Goal: Obtain resource: Download file/media

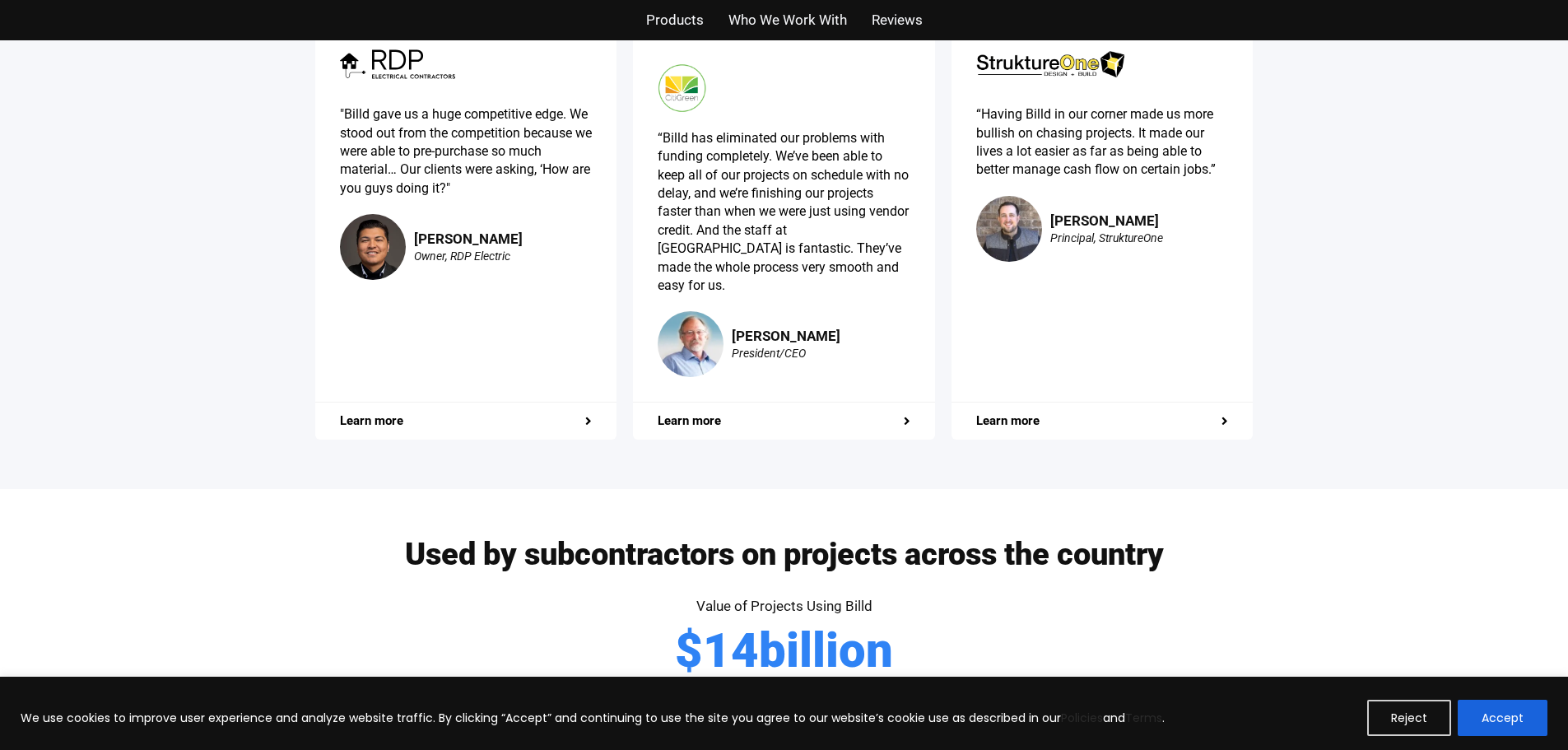
scroll to position [3209, 0]
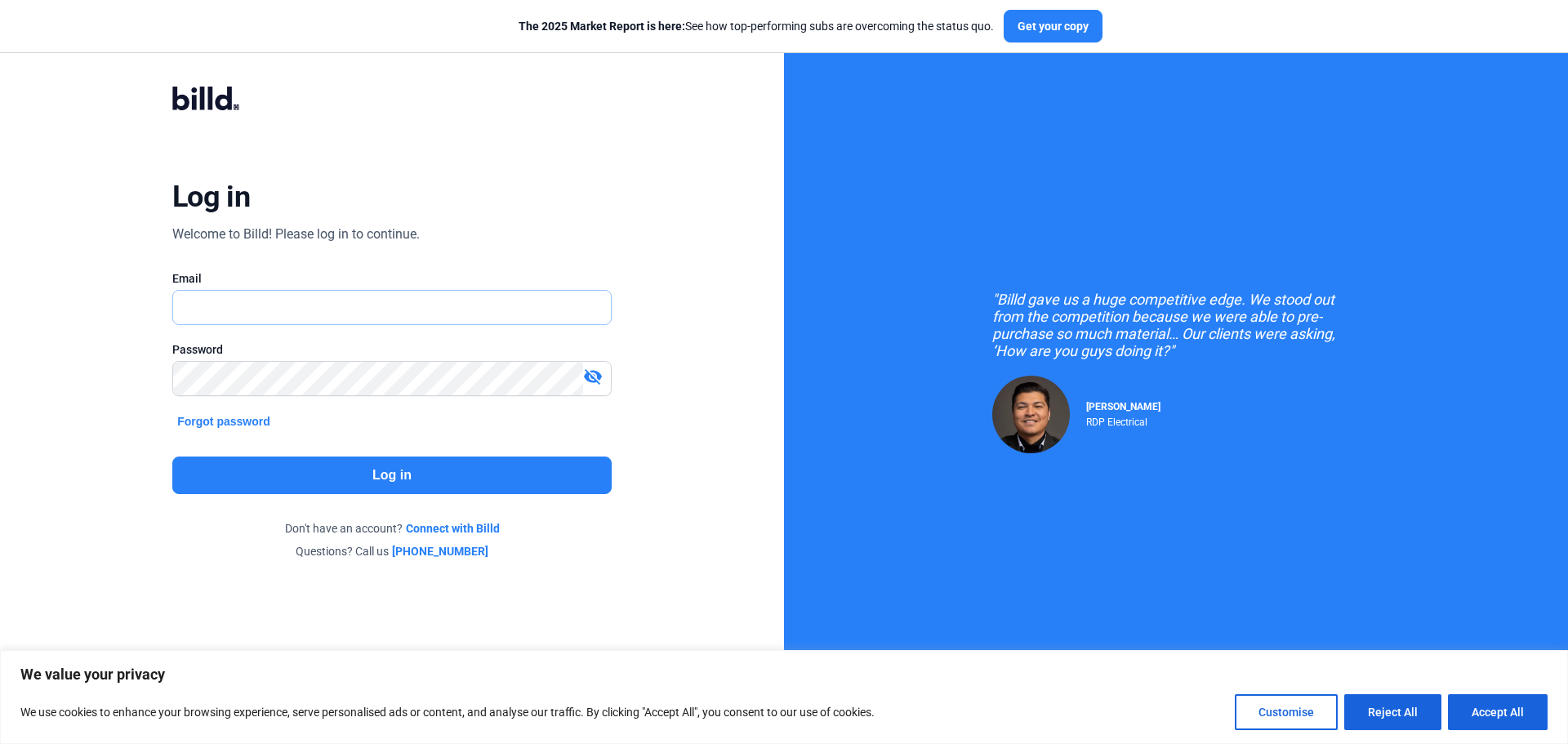
click at [228, 303] on input "text" at bounding box center [383, 307] width 420 height 33
type input "[EMAIL_ADDRESS][DOMAIN_NAME]"
drag, startPoint x: 650, startPoint y: 582, endPoint x: 333, endPoint y: 460, distance: 339.7
click at [650, 583] on div "Log in Welcome to Billd! Please log in to continue. Email [EMAIL_ADDRESS][DOMAI…" at bounding box center [392, 323] width 564 height 536
click at [596, 385] on div "visibility_off" at bounding box center [597, 378] width 27 height 23
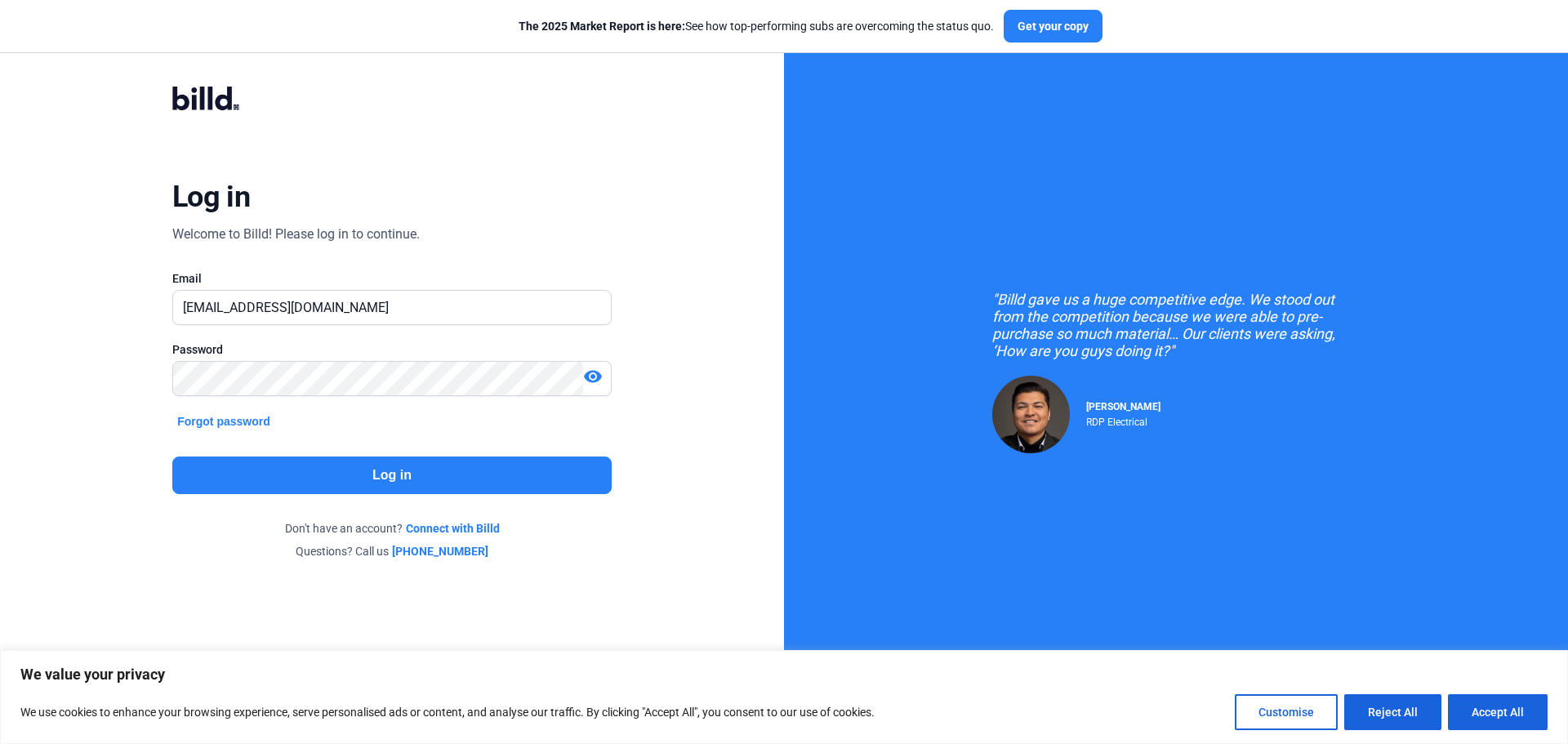
click at [380, 469] on button "Log in" at bounding box center [392, 474] width 439 height 37
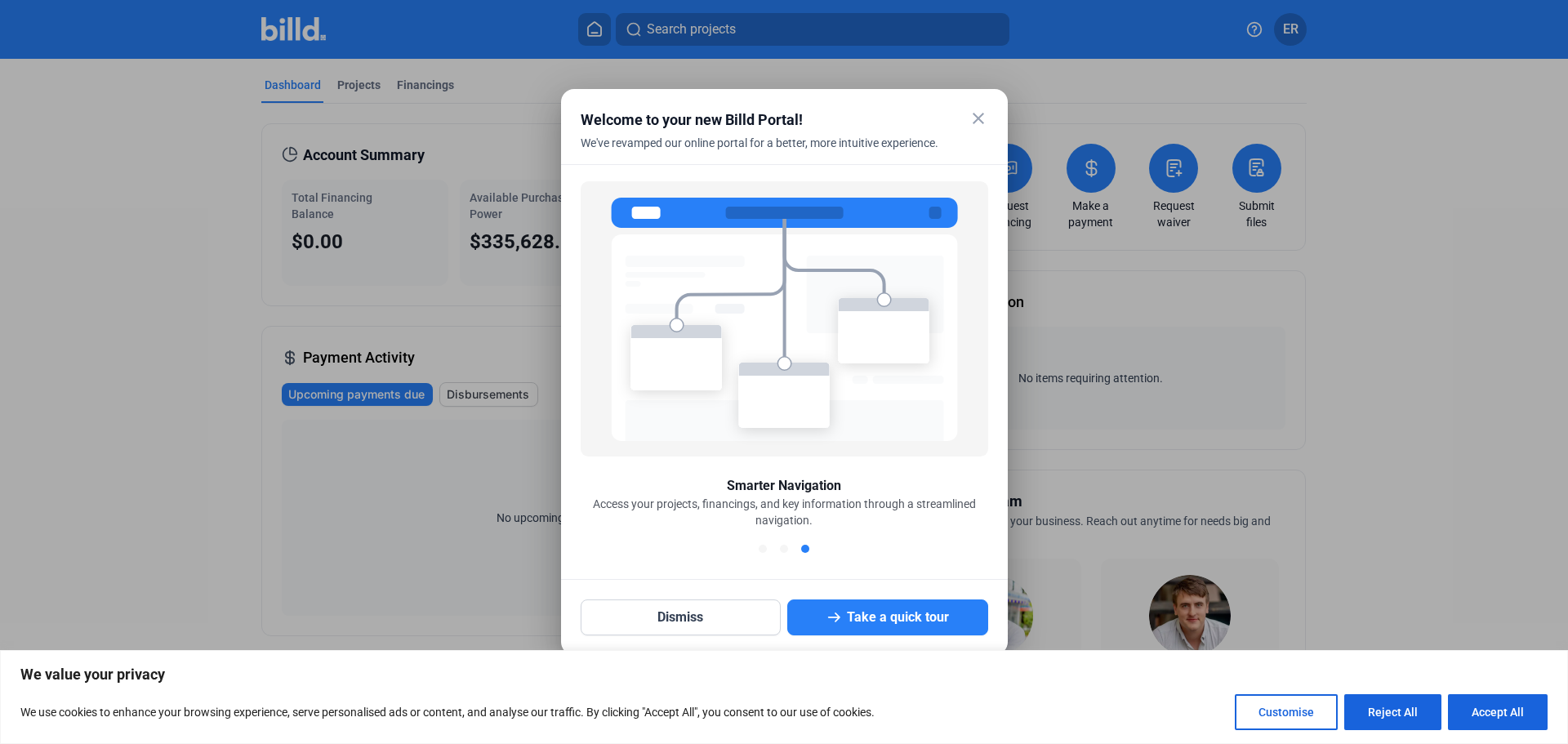
click at [977, 114] on mat-icon "close" at bounding box center [978, 119] width 20 height 20
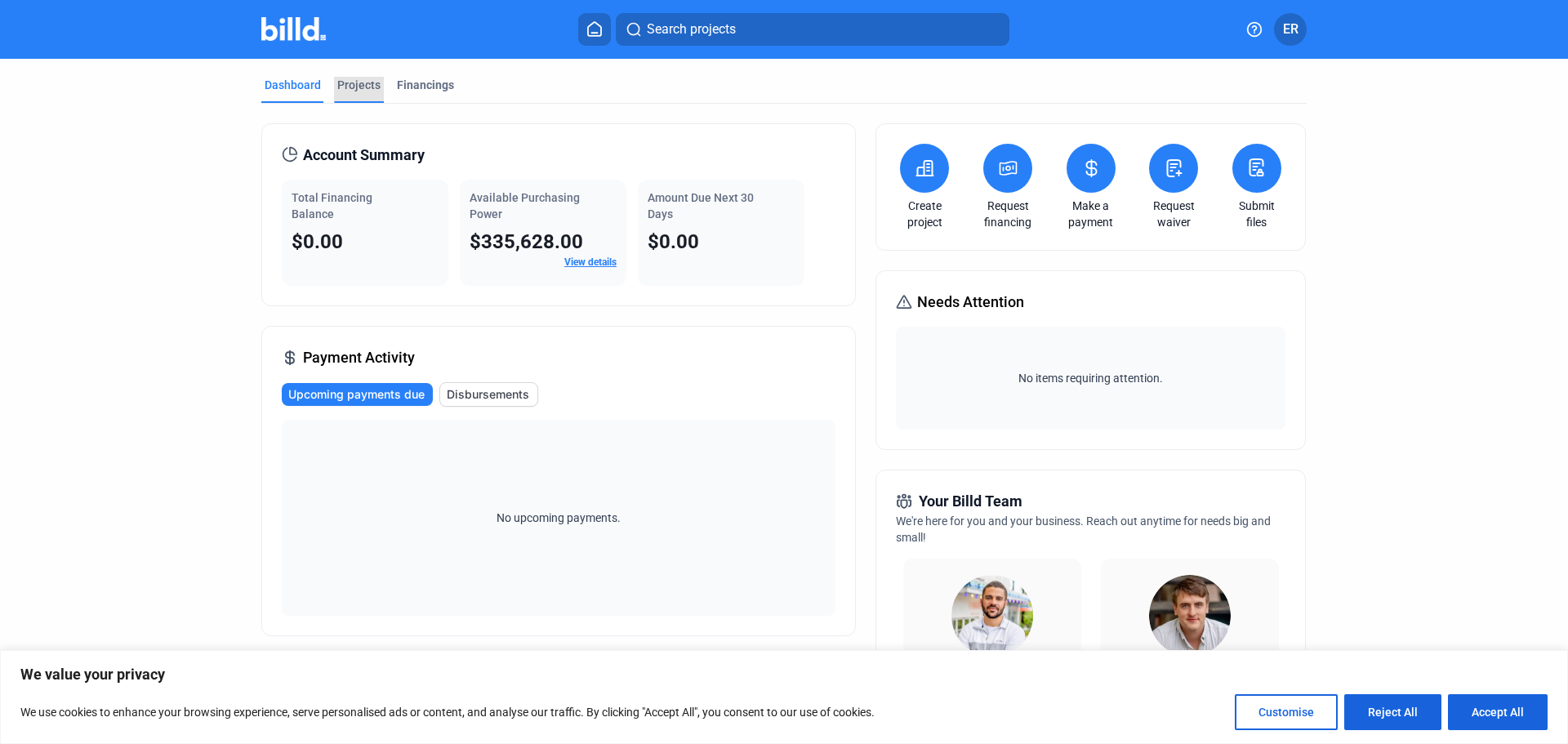
click at [367, 81] on div "Projects" at bounding box center [358, 85] width 43 height 17
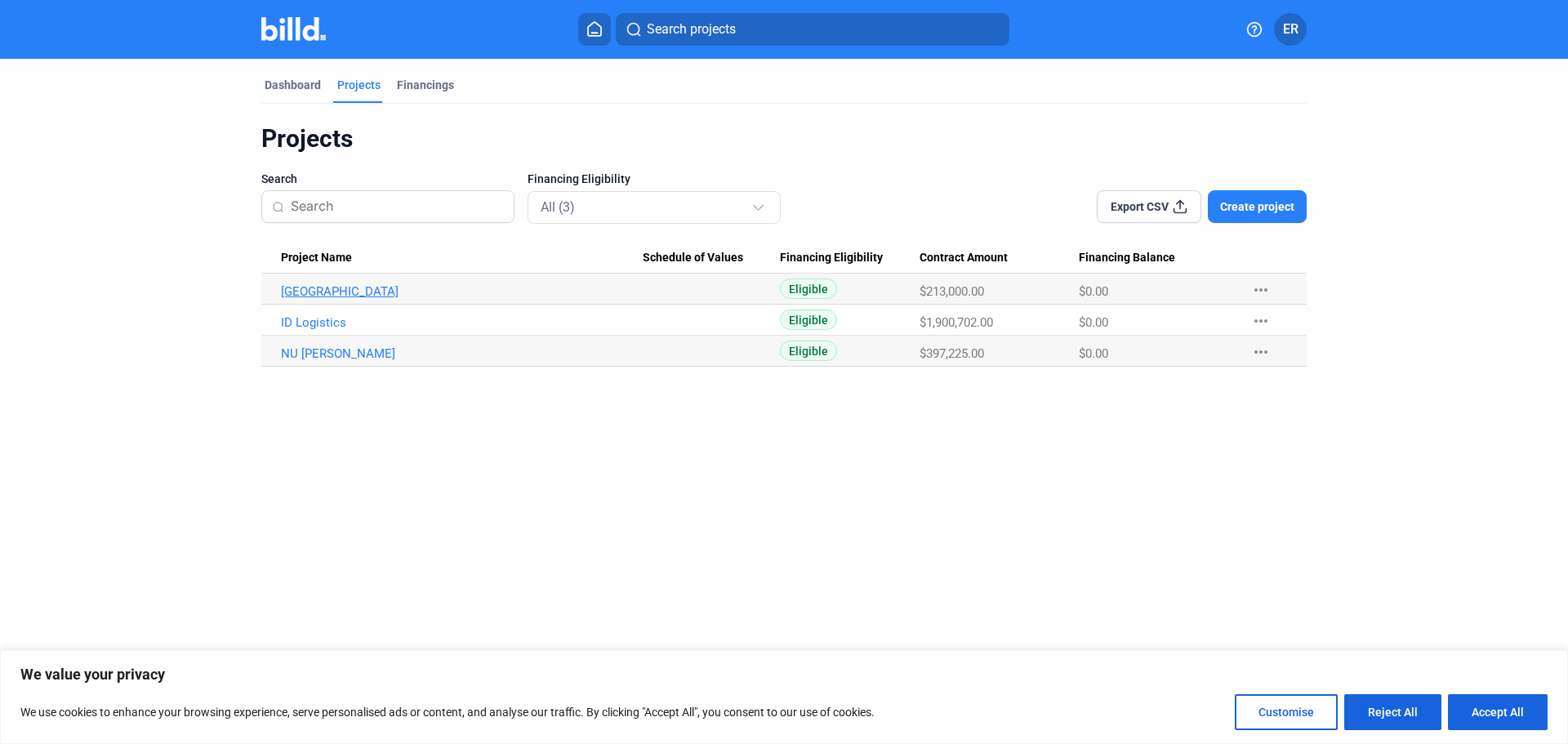
click at [359, 286] on link "Sankofa Village Wellness Center" at bounding box center [462, 291] width 362 height 15
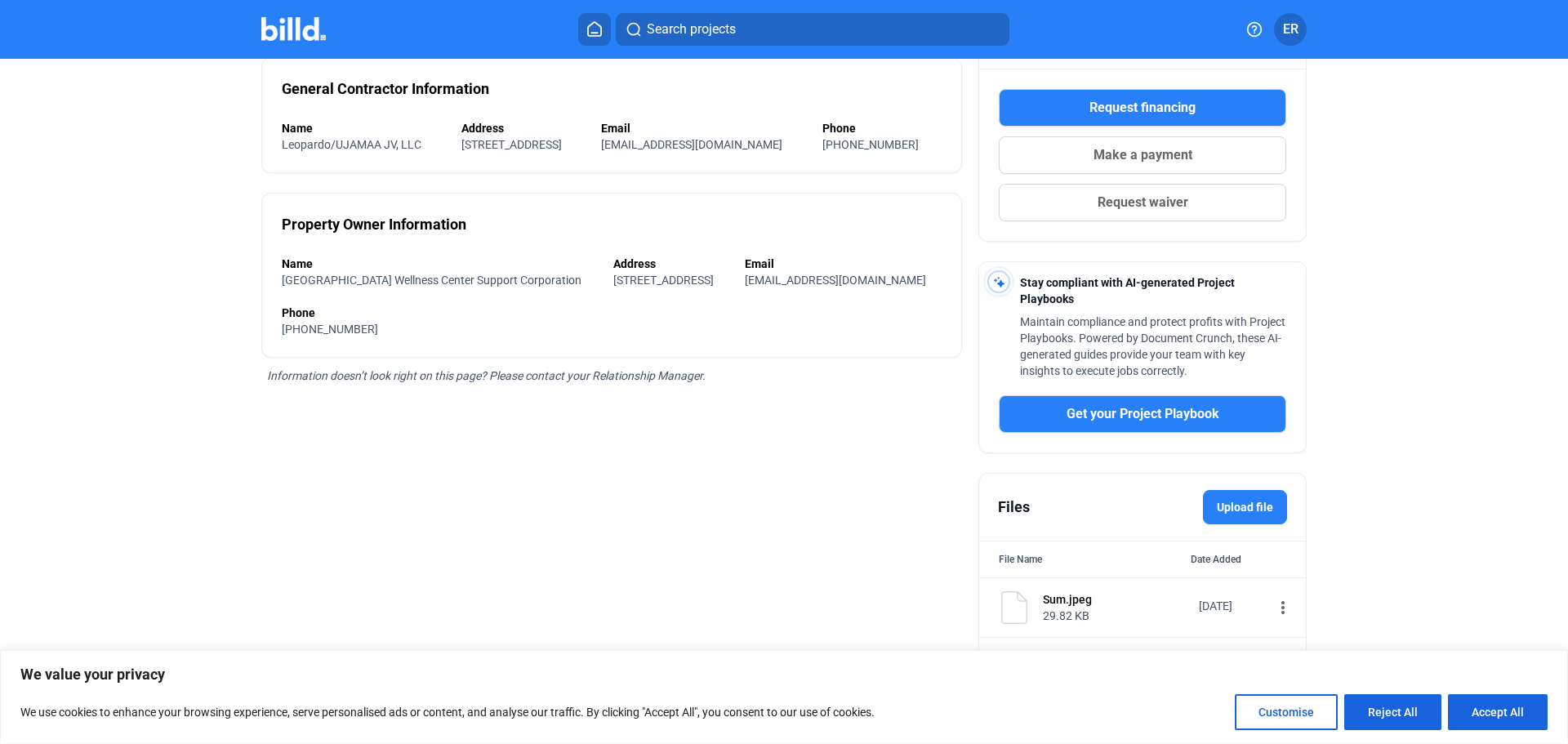
scroll to position [287, 0]
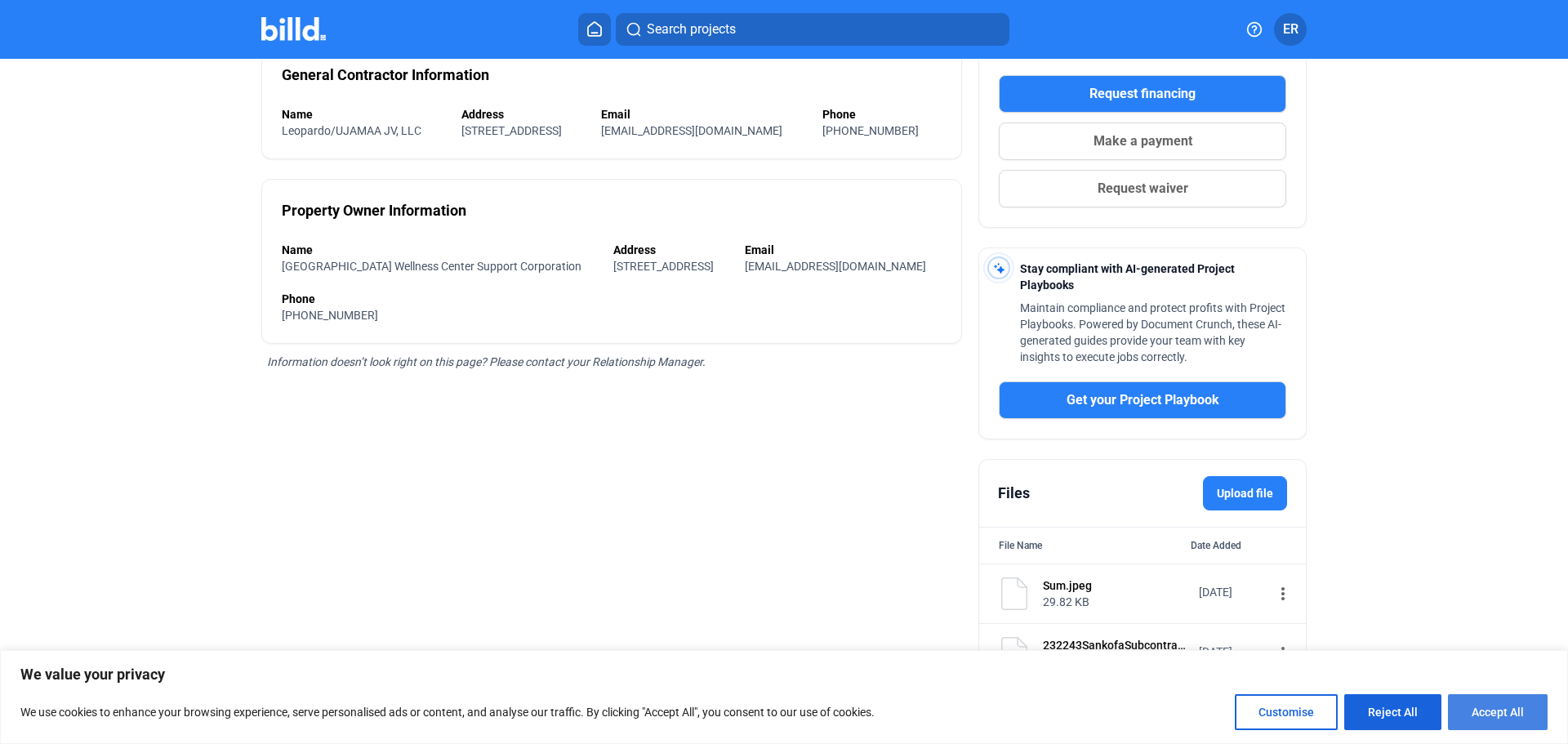
click at [1495, 711] on button "Accept All" at bounding box center [1497, 712] width 100 height 36
checkbox input "true"
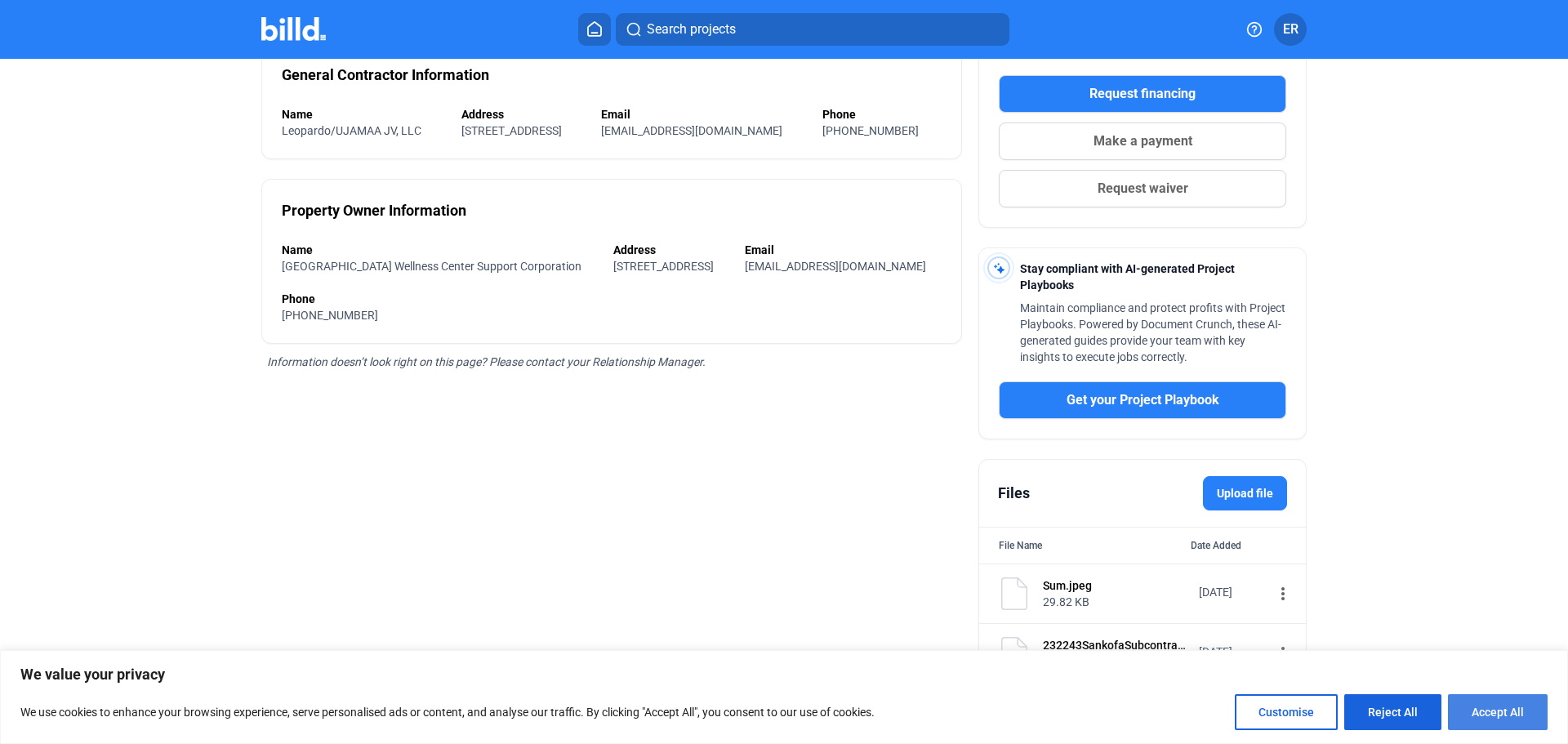
checkbox input "true"
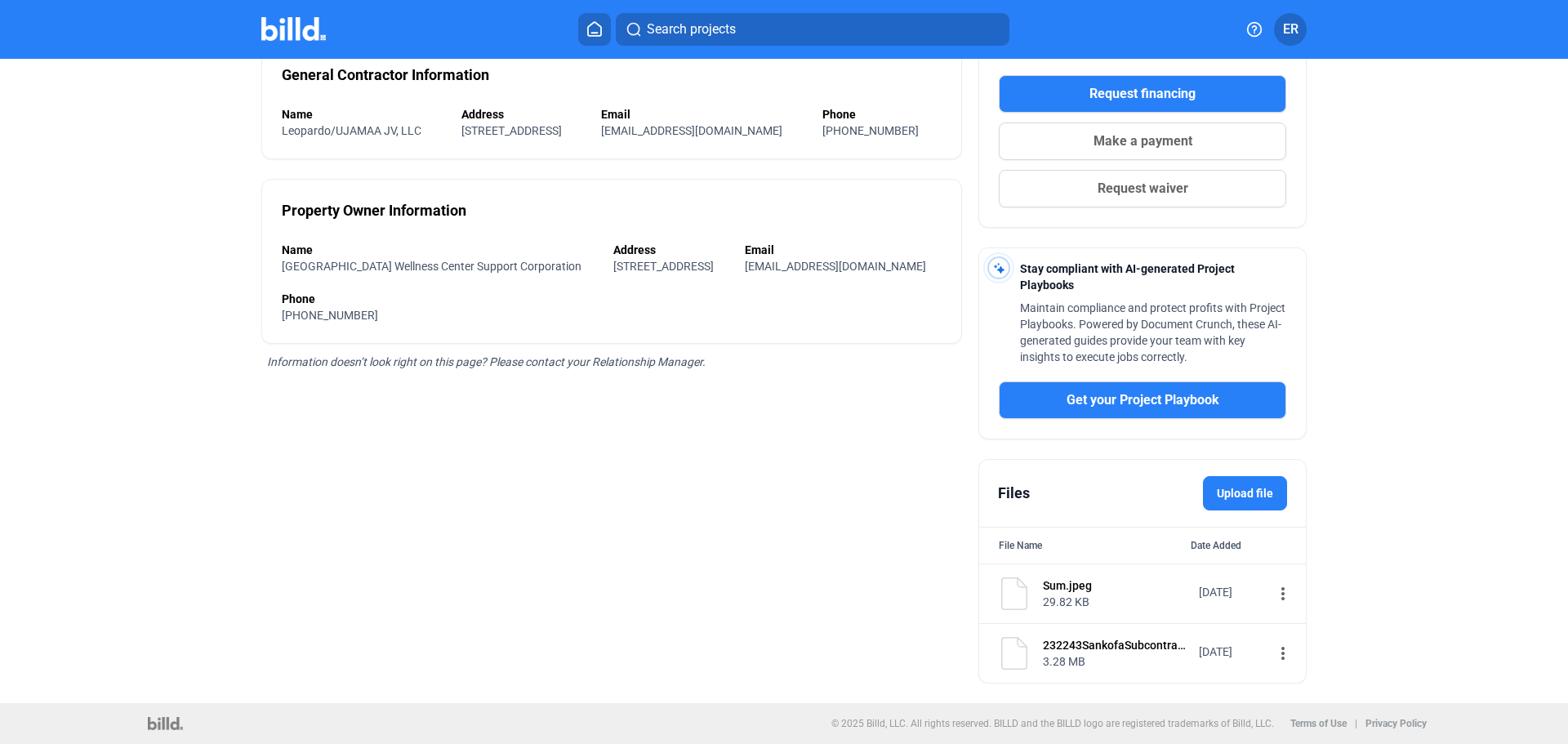
scroll to position [0, 0]
click at [1274, 594] on mat-icon "more_vert" at bounding box center [1283, 594] width 20 height 20
click at [1271, 610] on button "View" at bounding box center [1376, 621] width 229 height 39
click at [1273, 596] on mat-icon "more_vert" at bounding box center [1283, 594] width 20 height 20
click at [1283, 620] on span "View" at bounding box center [1286, 621] width 24 height 12
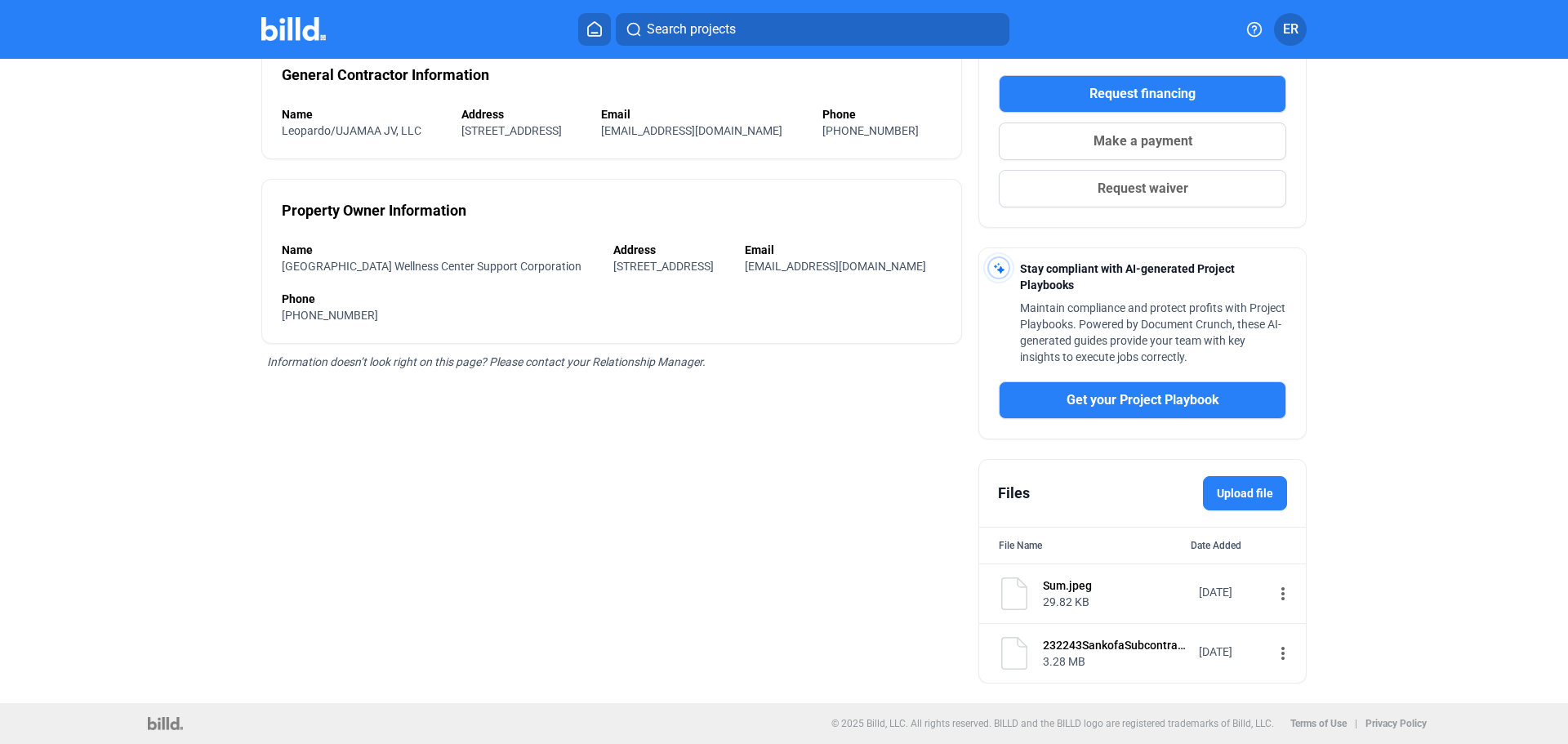
click at [1077, 613] on div "Sum.jpeg 29.82 KB May 29, 2025 more_vert" at bounding box center [1142, 594] width 327 height 60
click at [1073, 600] on div "29.82 KB" at bounding box center [1115, 601] width 145 height 17
click at [1273, 649] on mat-icon "more_vert" at bounding box center [1283, 654] width 20 height 20
click at [1282, 680] on span "View" at bounding box center [1286, 682] width 24 height 12
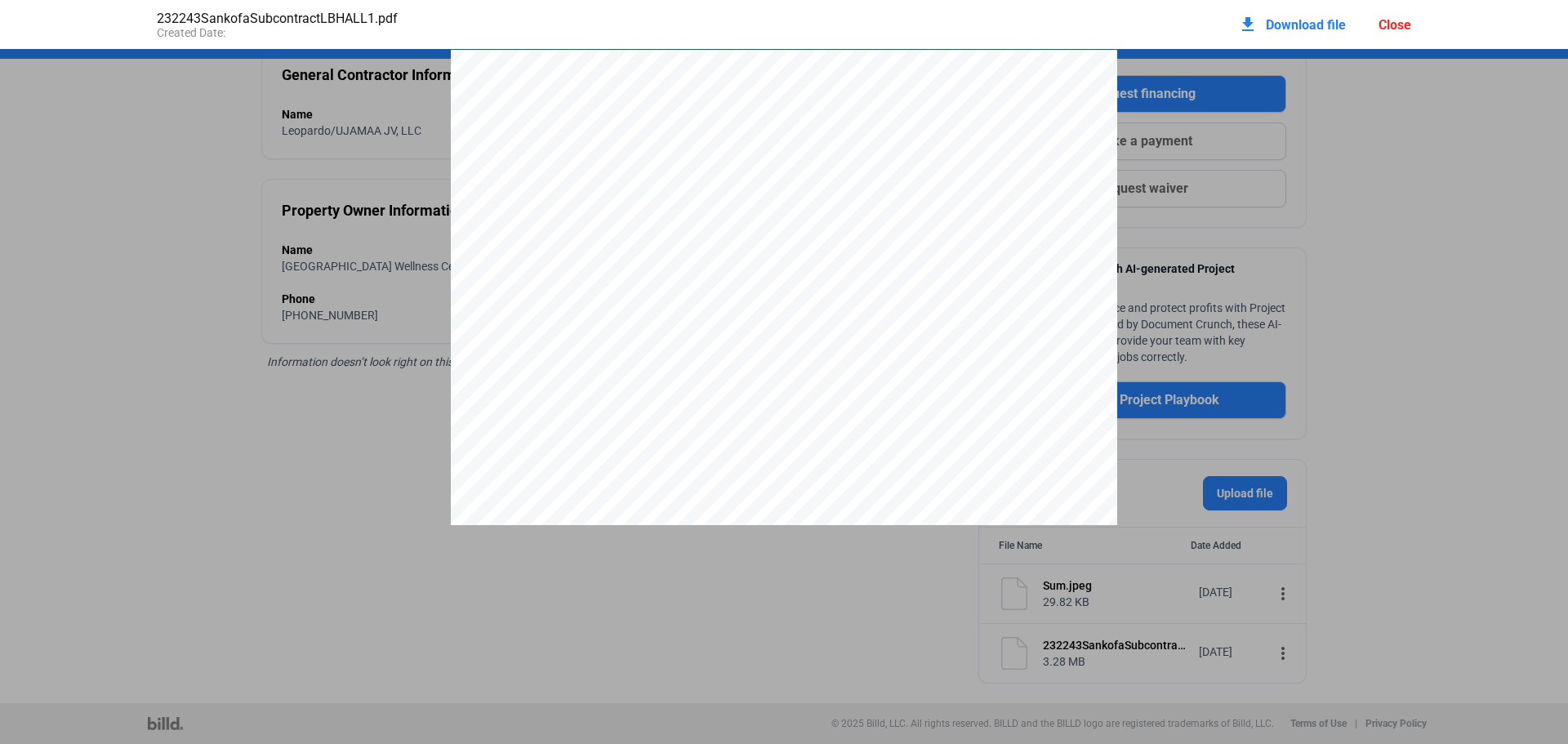
scroll to position [8, 0]
click at [1390, 25] on div "Close" at bounding box center [1386, 25] width 32 height 16
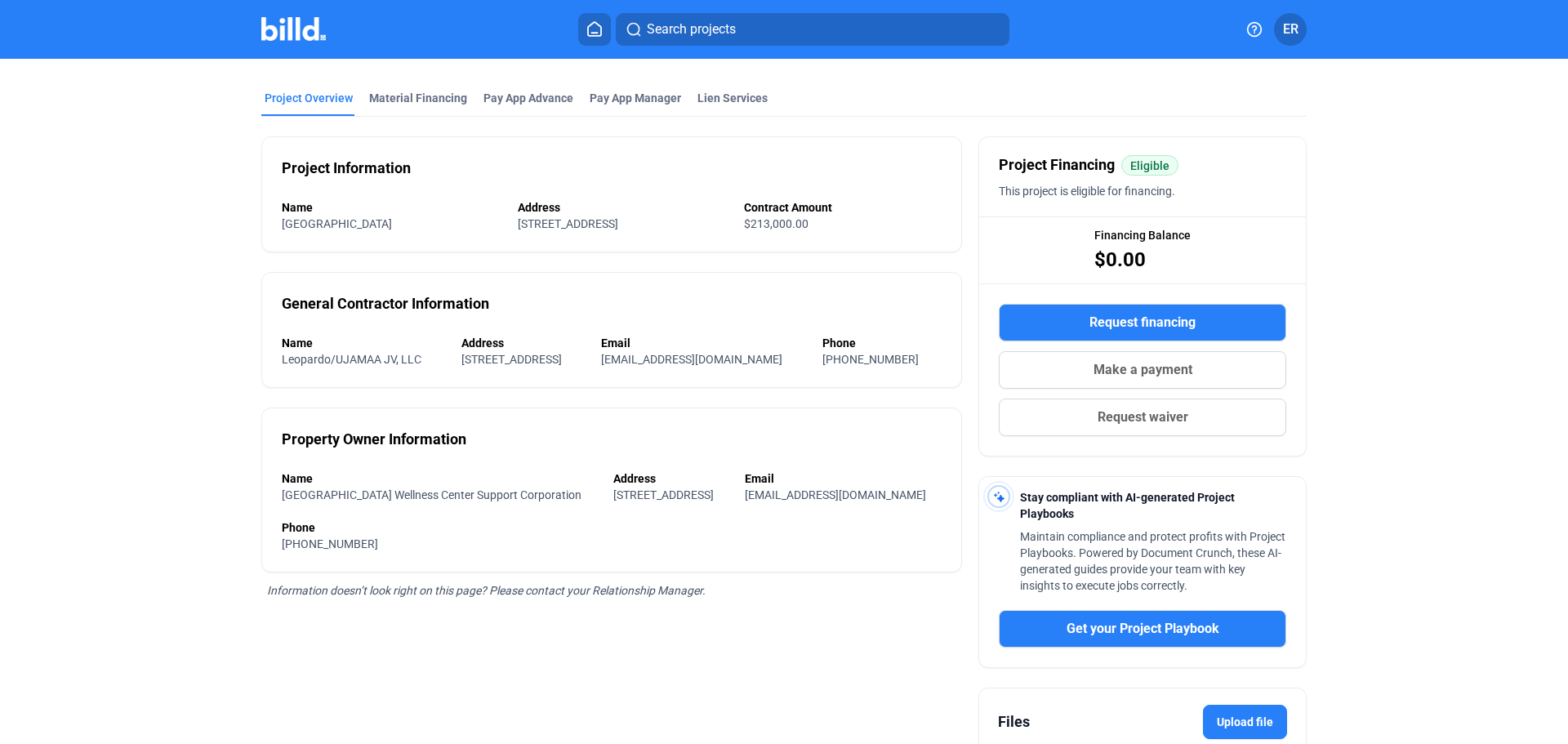
scroll to position [0, 0]
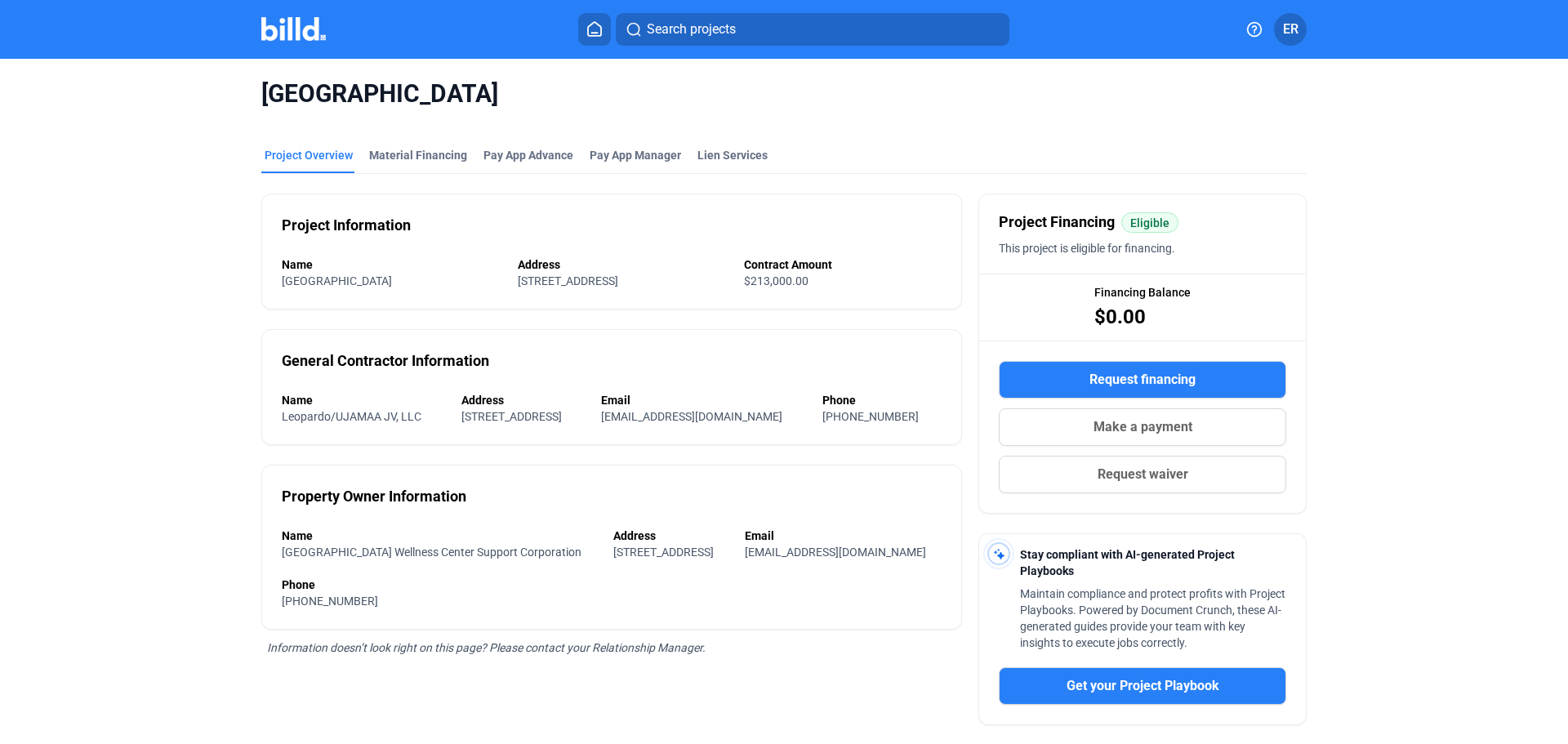
click at [1288, 26] on span "ER" at bounding box center [1290, 30] width 16 height 20
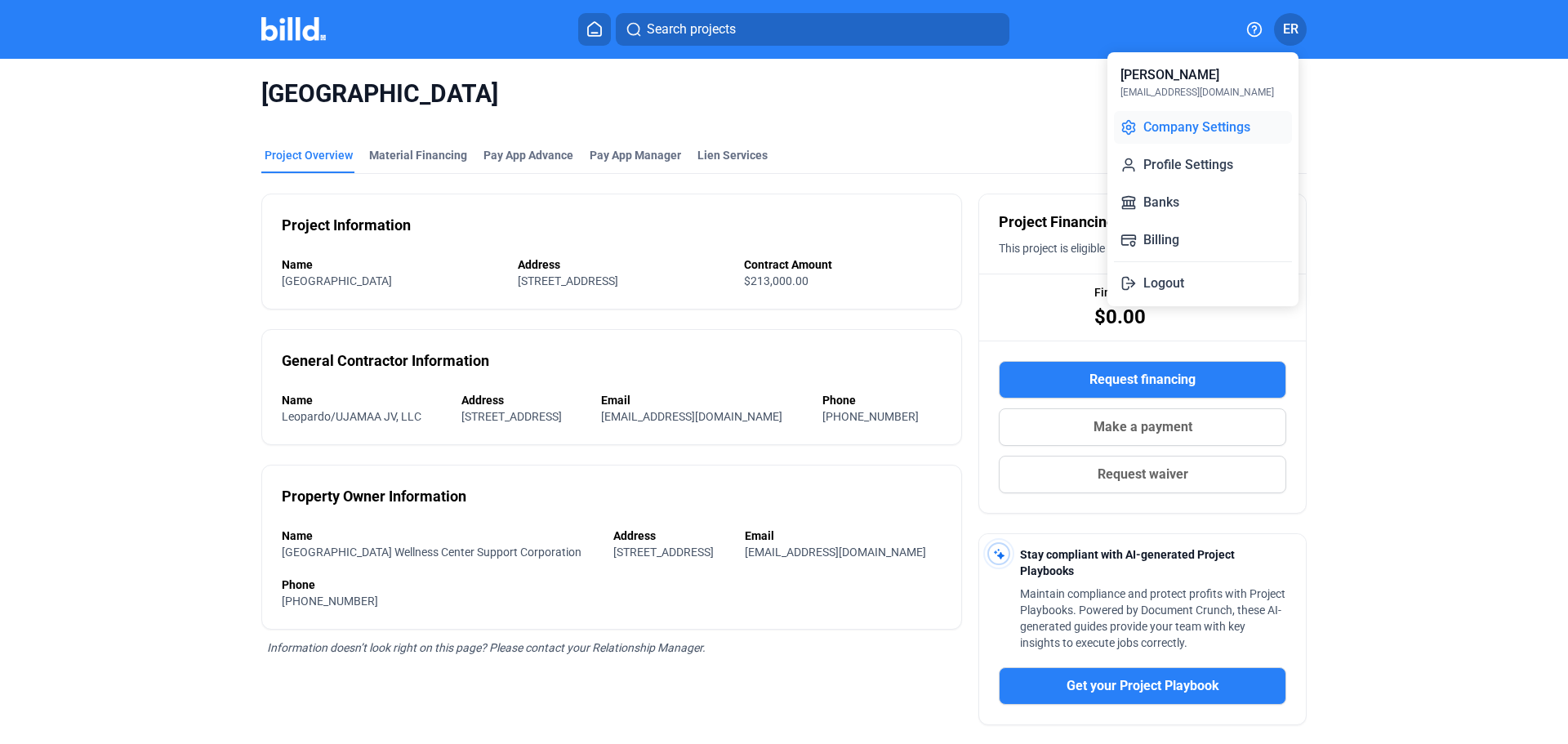
click at [1183, 132] on button "Company Settings" at bounding box center [1202, 127] width 178 height 32
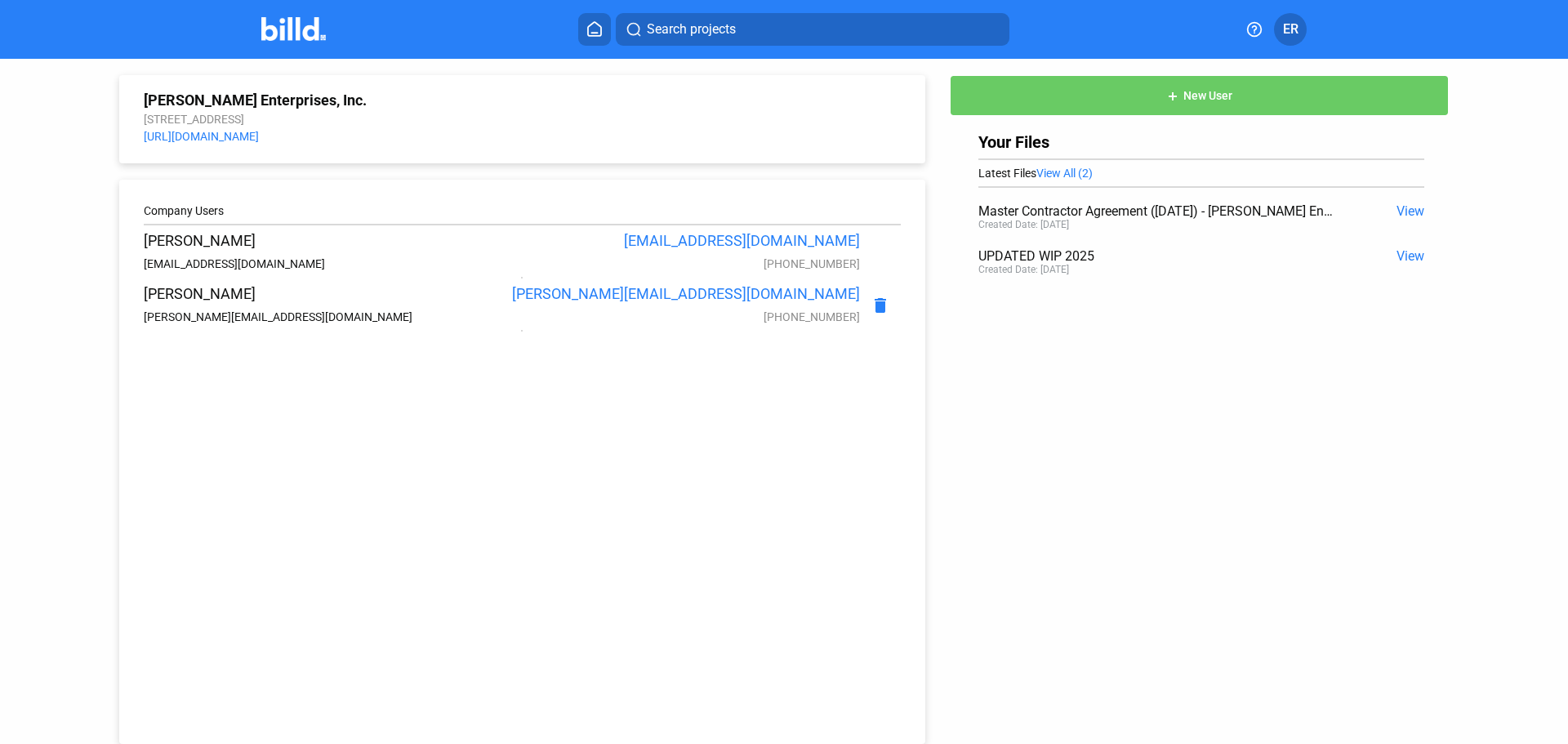
click at [1402, 213] on span "View" at bounding box center [1410, 211] width 27 height 16
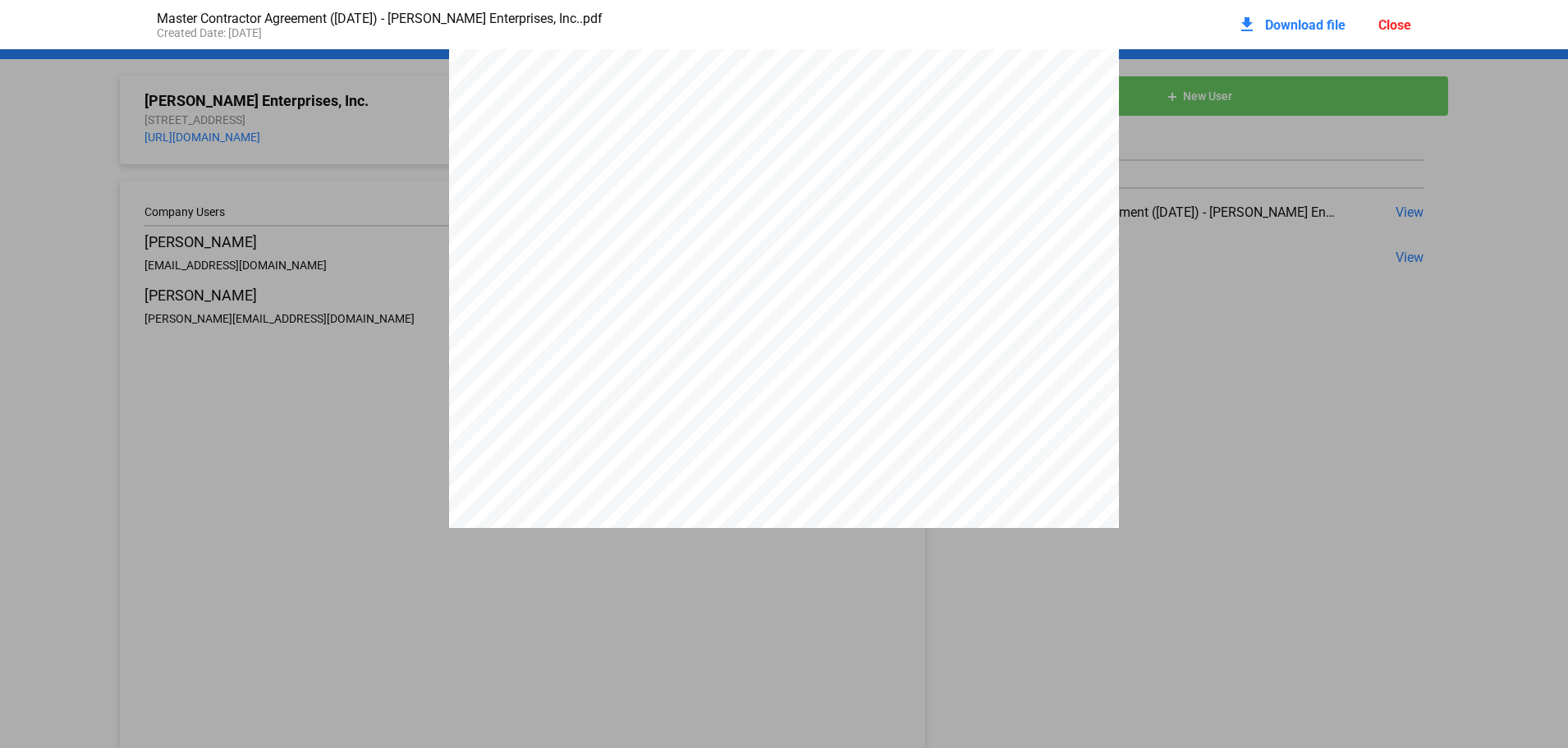
scroll to position [19965, 0]
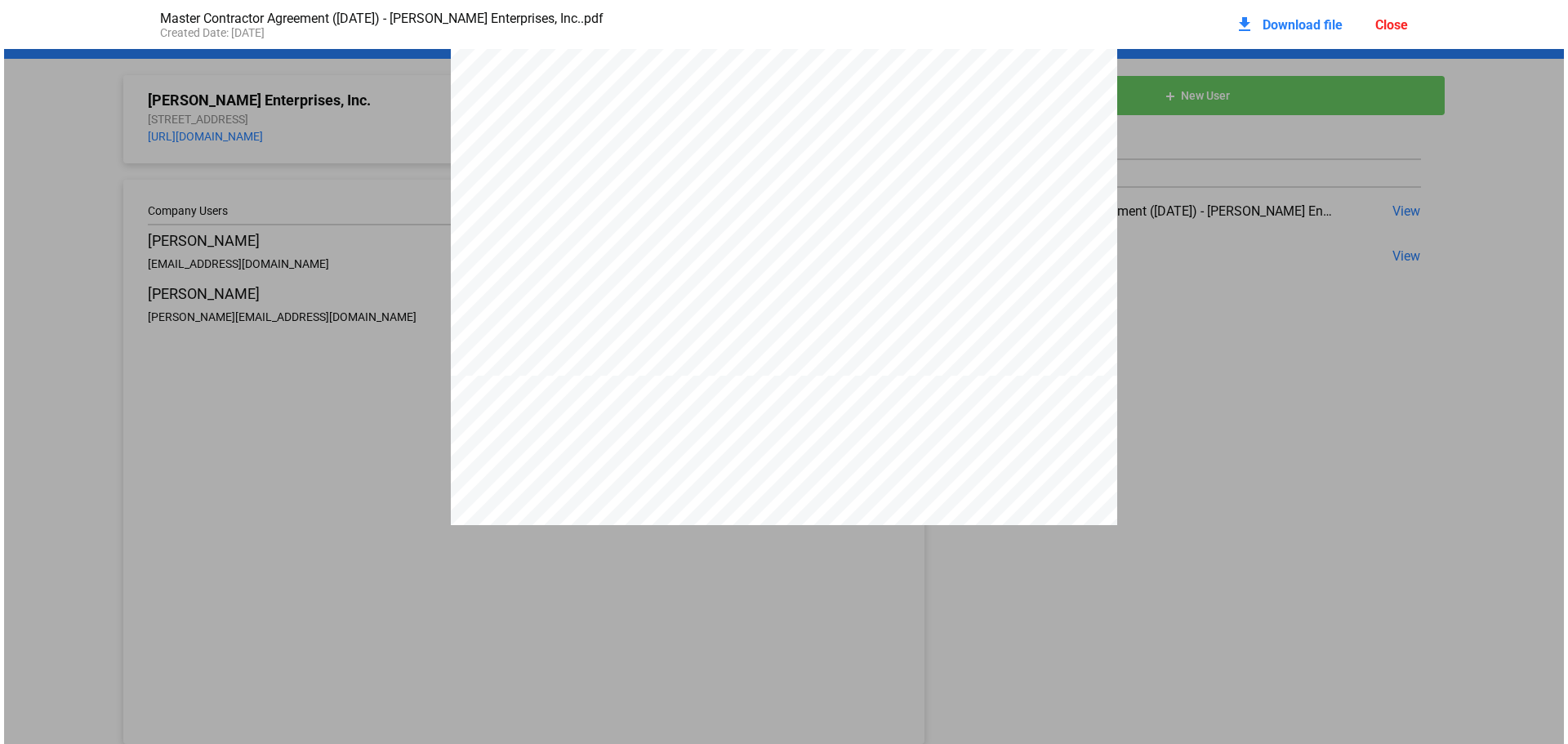
scroll to position [18879, 0]
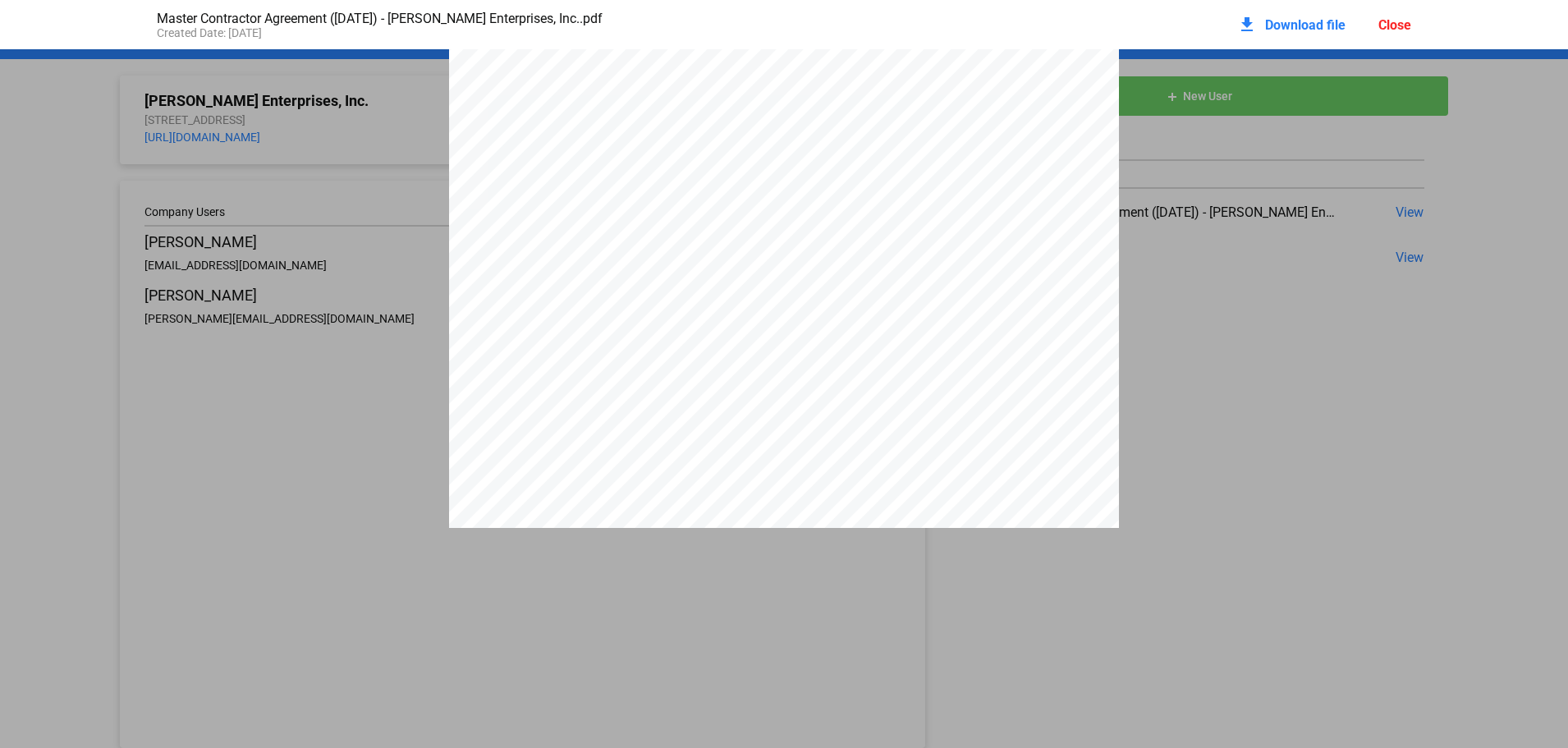
click at [1299, 22] on span "Download file" at bounding box center [1305, 25] width 80 height 16
